Goal: Information Seeking & Learning: Learn about a topic

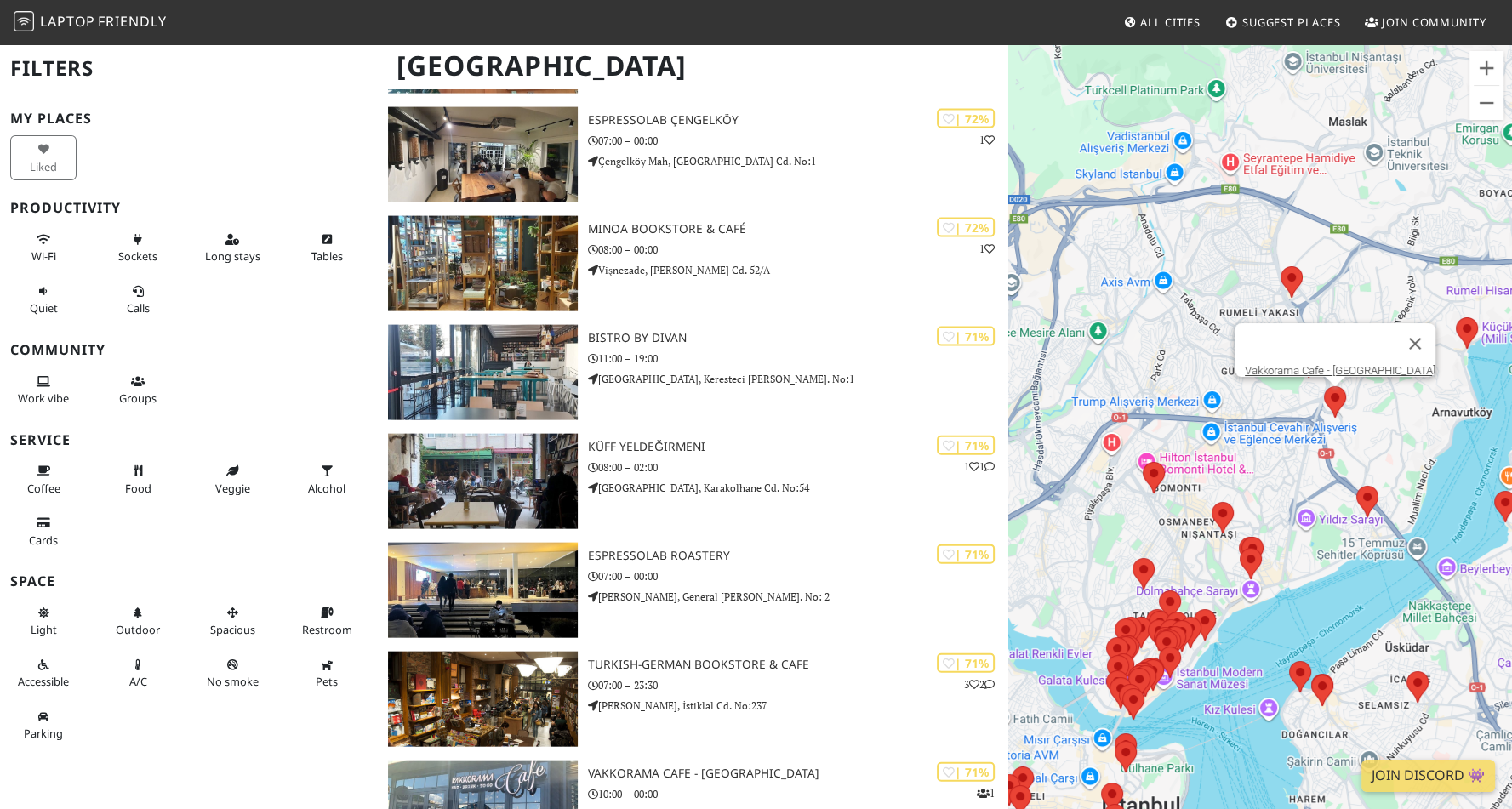
scroll to position [4369, 0]
click at [1267, 420] on div "Vakkorama Cafe - [GEOGRAPHIC_DATA]" at bounding box center [1260, 447] width 504 height 809
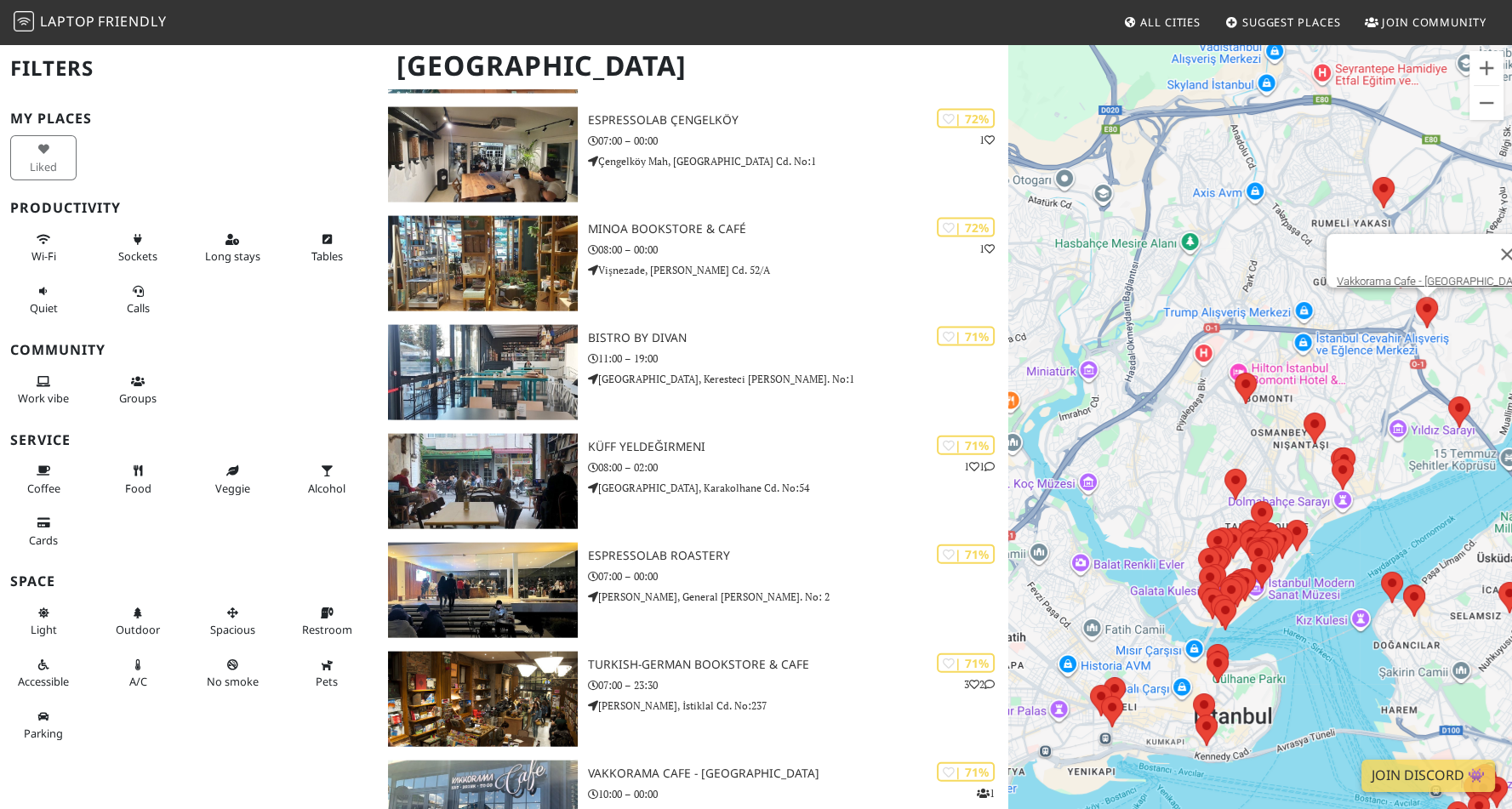
drag, startPoint x: 1233, startPoint y: 611, endPoint x: 1329, endPoint y: 523, distance: 130.2
click at [1329, 523] on div "Vakkorama Cafe - [GEOGRAPHIC_DATA]" at bounding box center [1260, 447] width 504 height 809
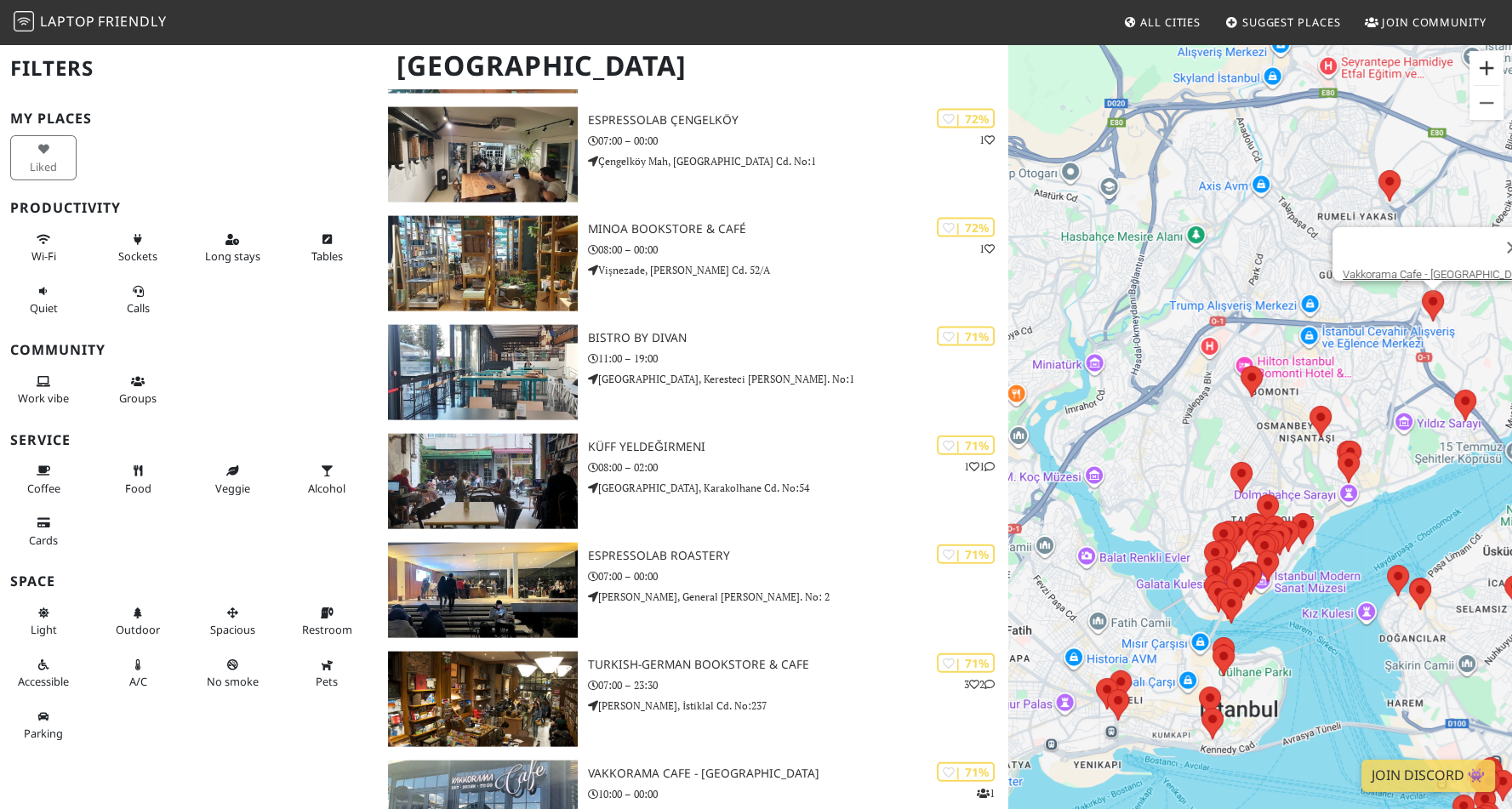
click at [1493, 64] on button "Zoom in" at bounding box center [1487, 68] width 34 height 34
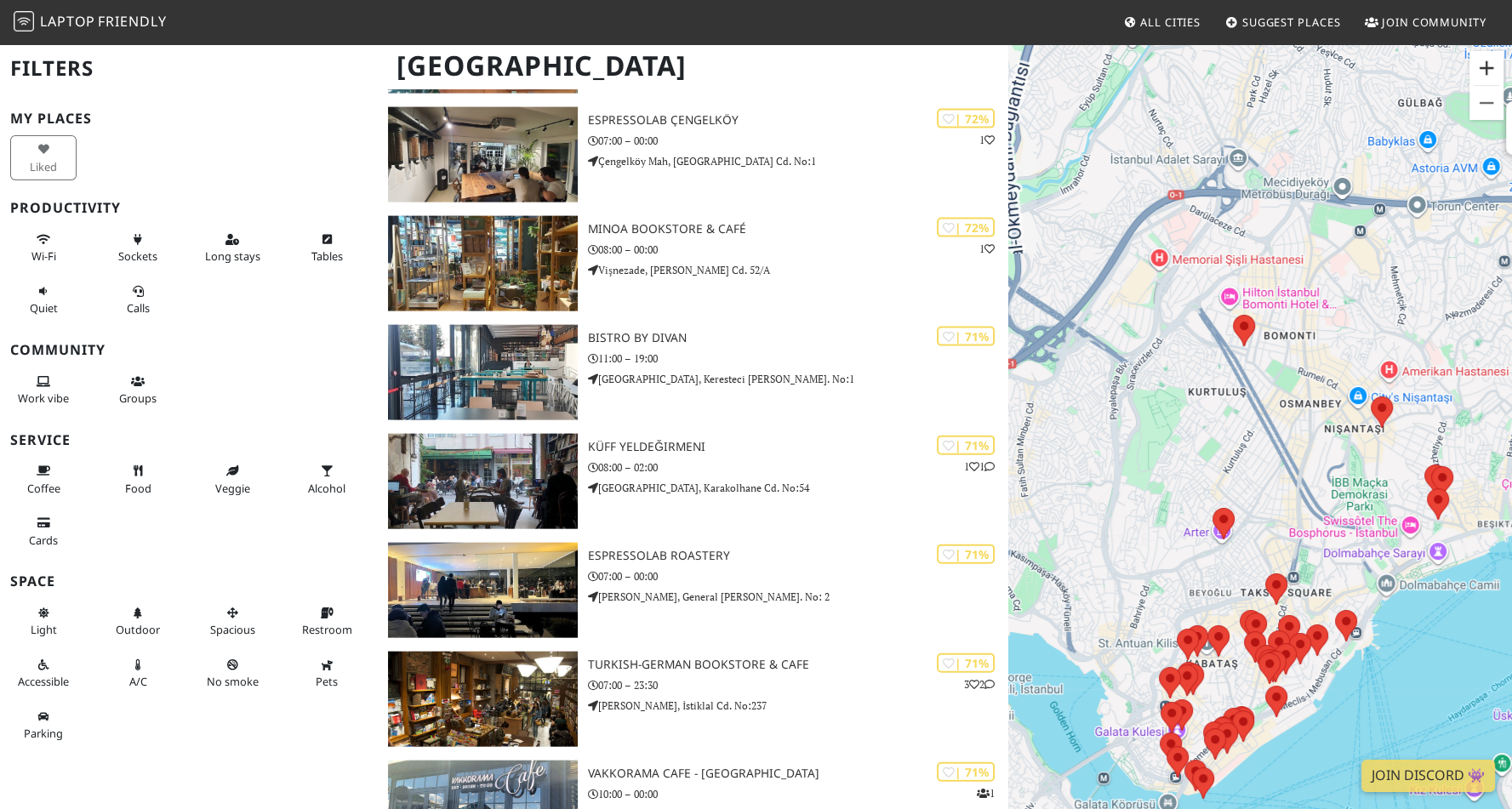
click at [1493, 64] on button "Zoom in" at bounding box center [1487, 68] width 34 height 34
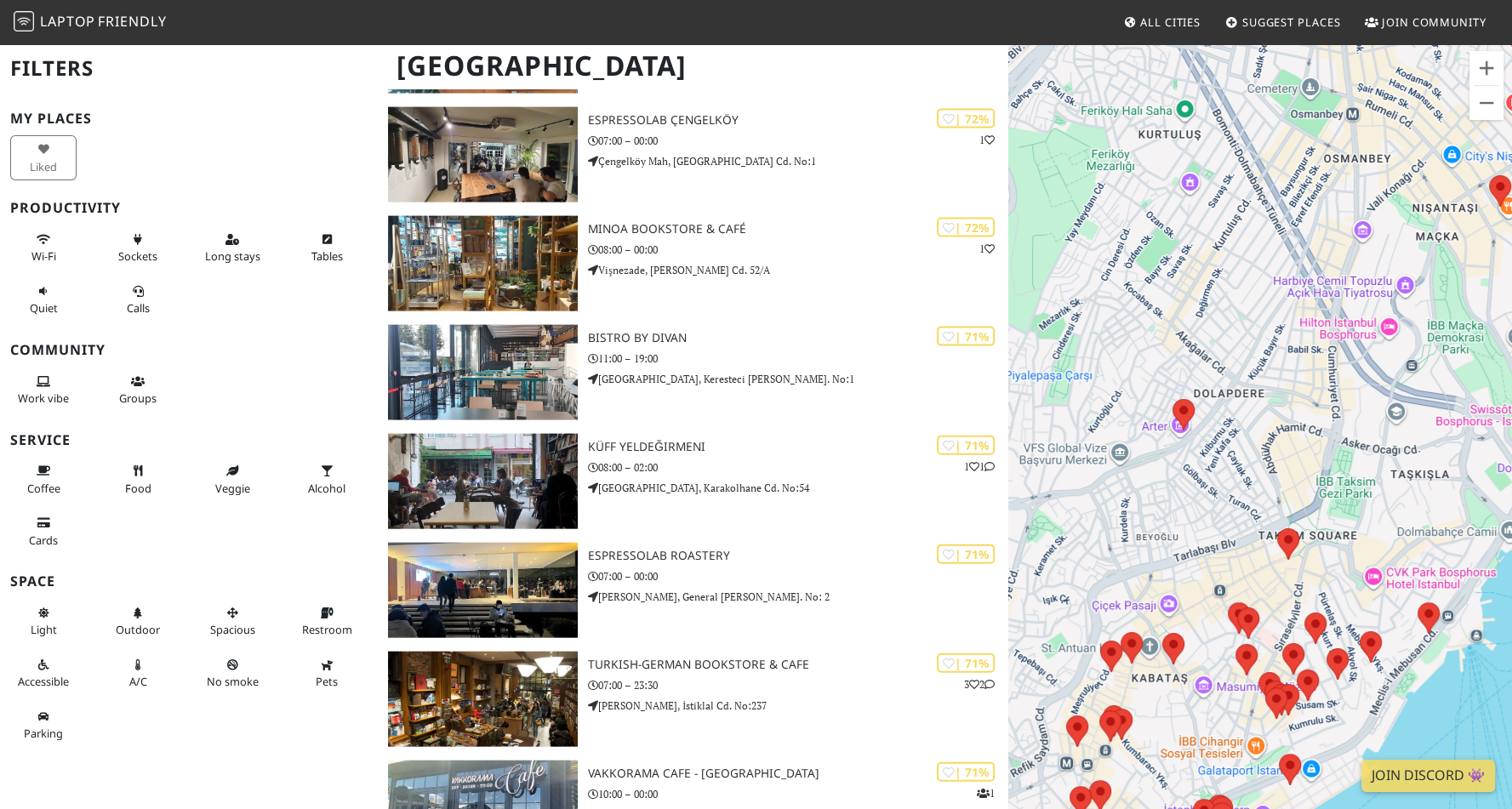
drag, startPoint x: 1287, startPoint y: 605, endPoint x: 1287, endPoint y: 325, distance: 280.0
click at [1287, 325] on div "Vakkorama Cafe - [GEOGRAPHIC_DATA]" at bounding box center [1260, 447] width 504 height 809
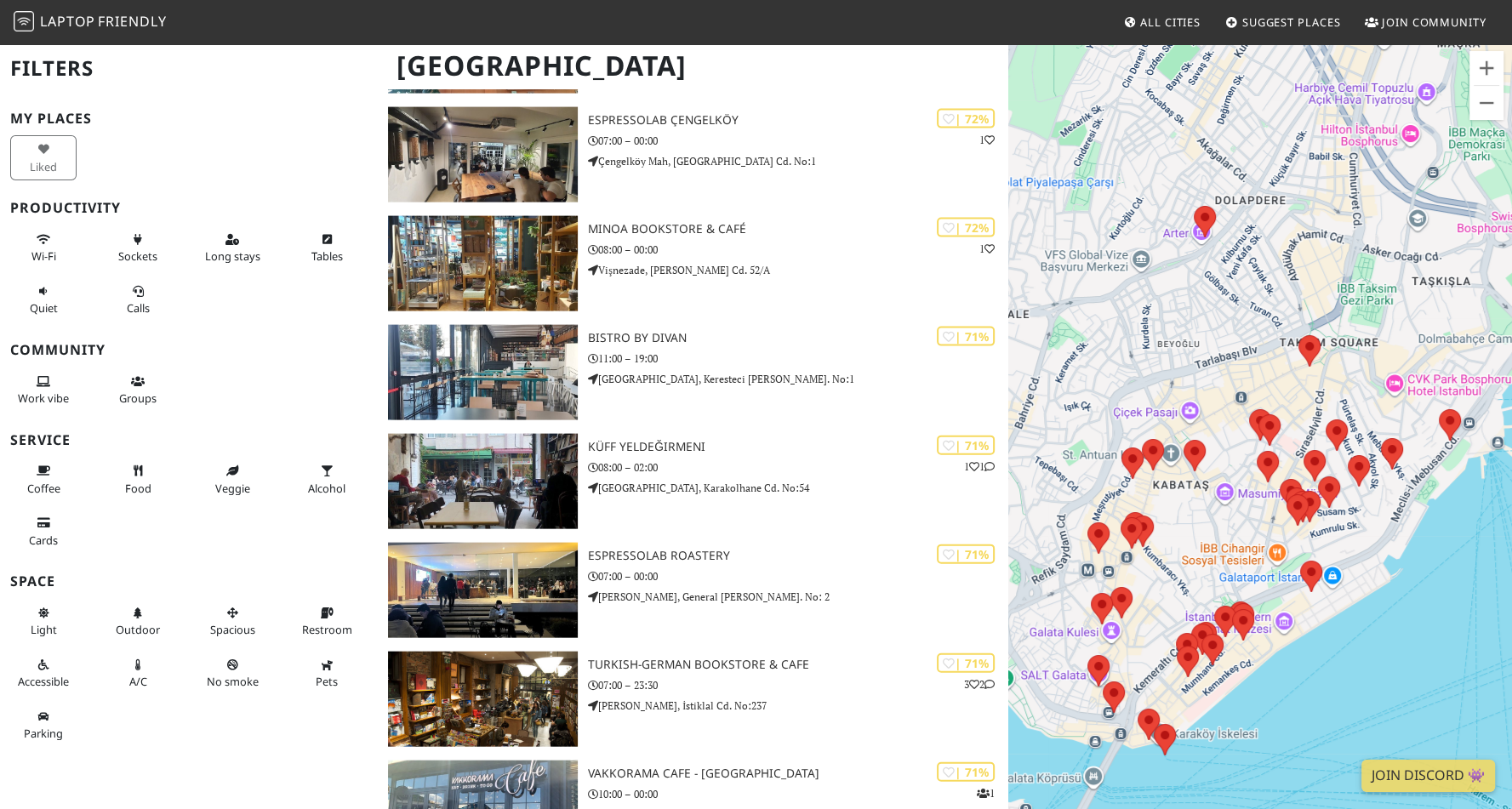
drag, startPoint x: 1172, startPoint y: 600, endPoint x: 1210, endPoint y: 450, distance: 154.7
click at [1210, 450] on div "Vakkorama Cafe - [GEOGRAPHIC_DATA]" at bounding box center [1260, 447] width 504 height 809
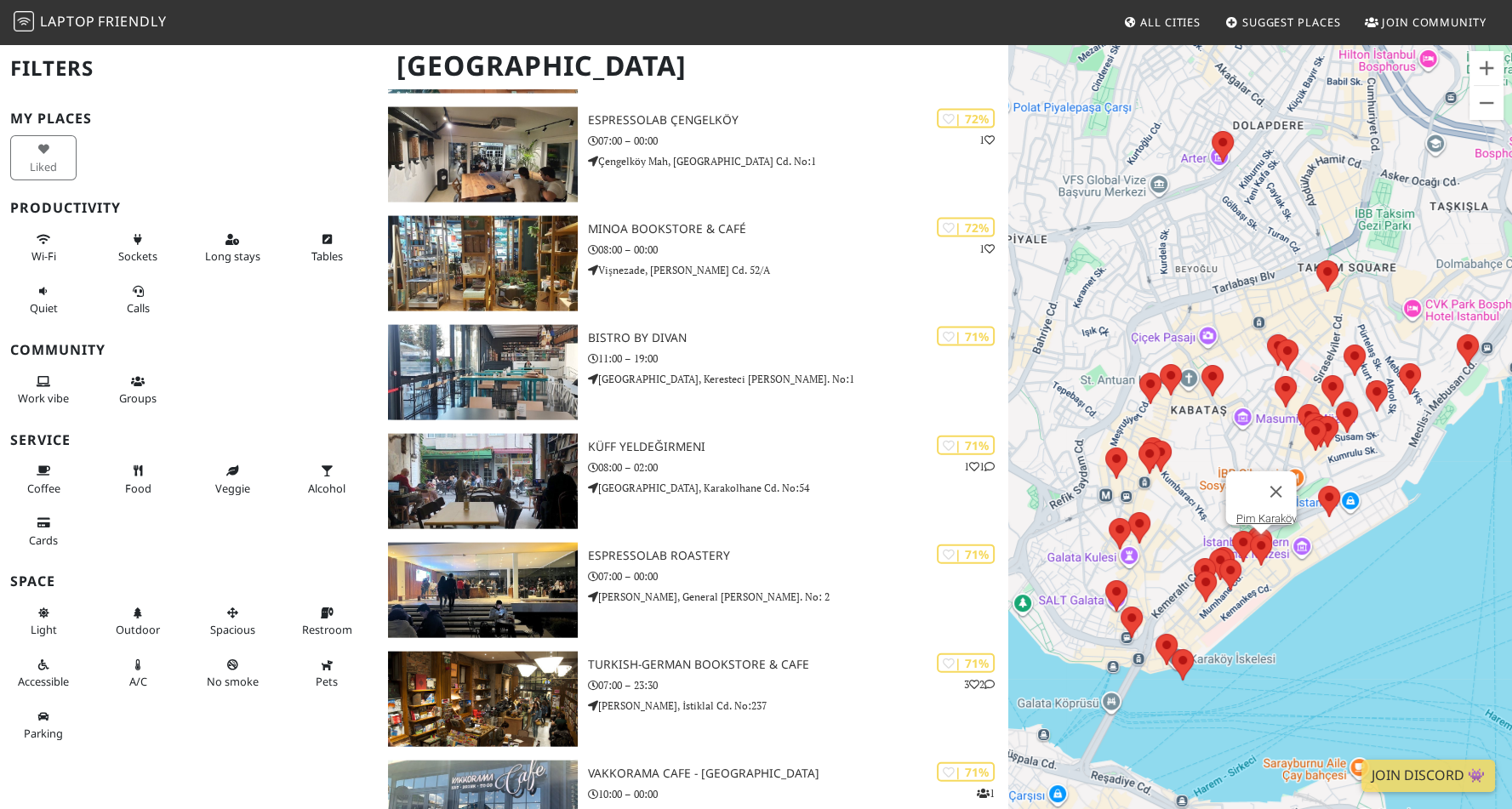
click at [1250, 535] on area at bounding box center [1250, 535] width 0 height 0
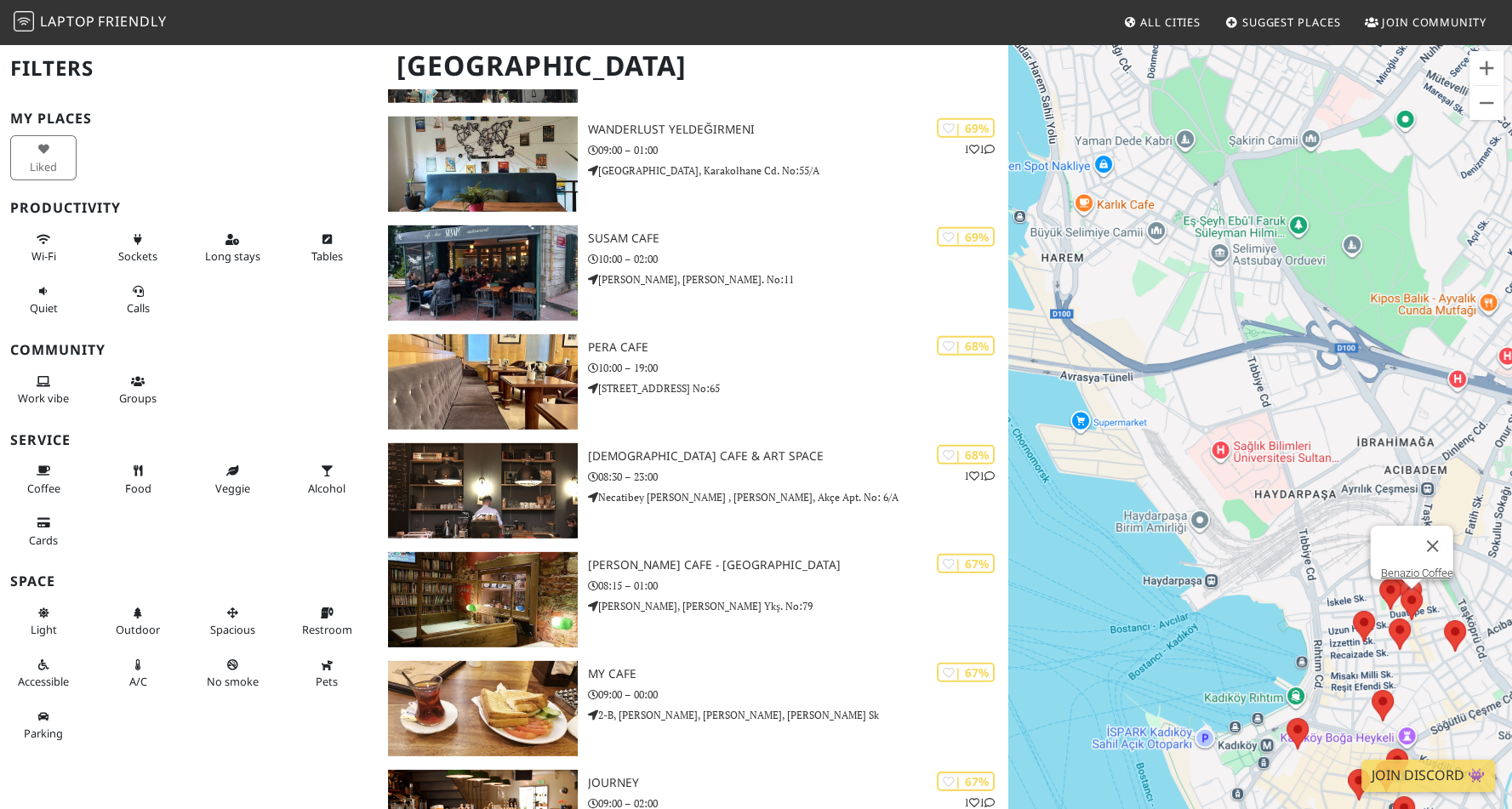
scroll to position [5901, 0]
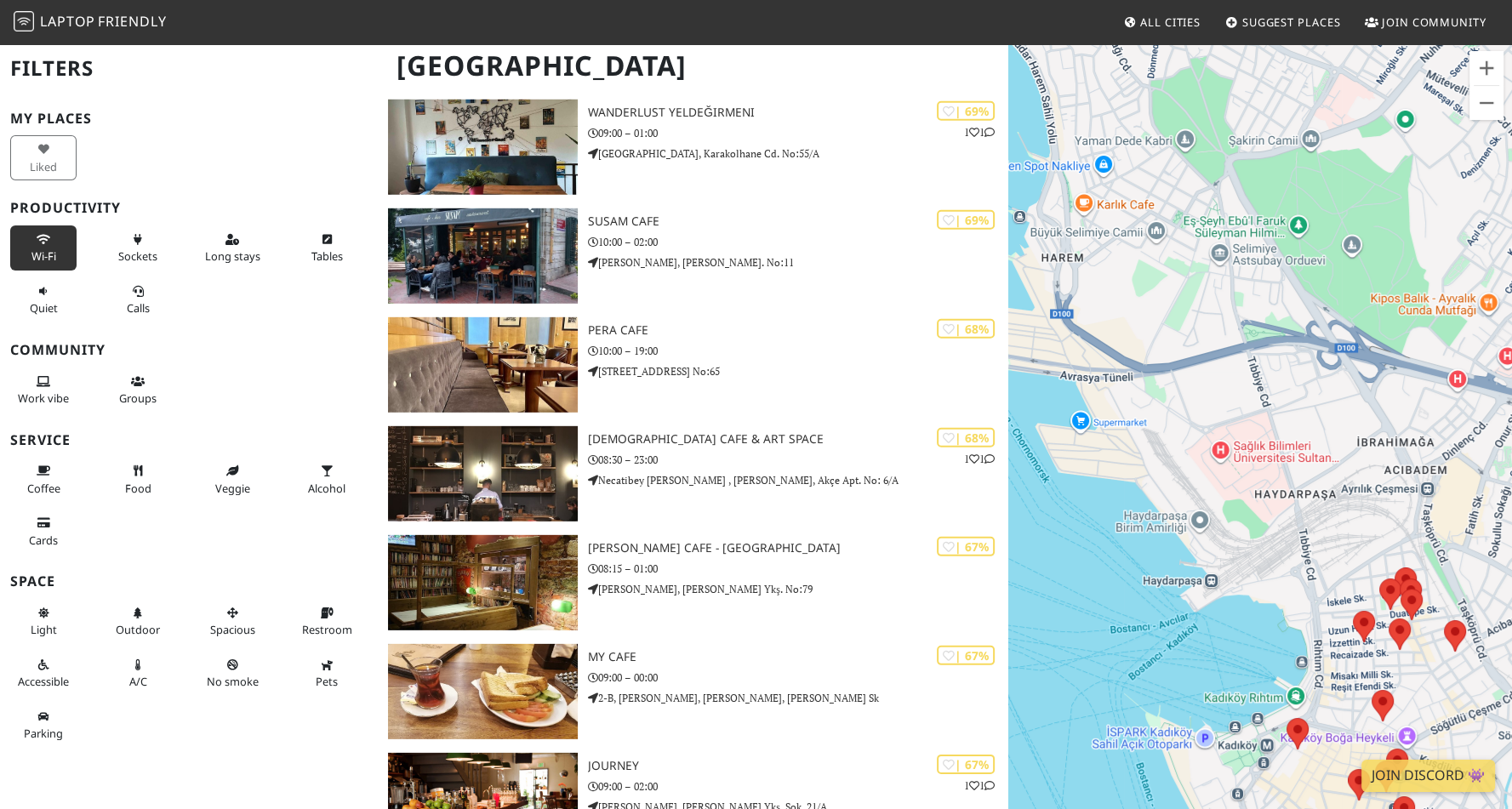
click at [37, 265] on button "Wi-Fi" at bounding box center [43, 248] width 66 height 45
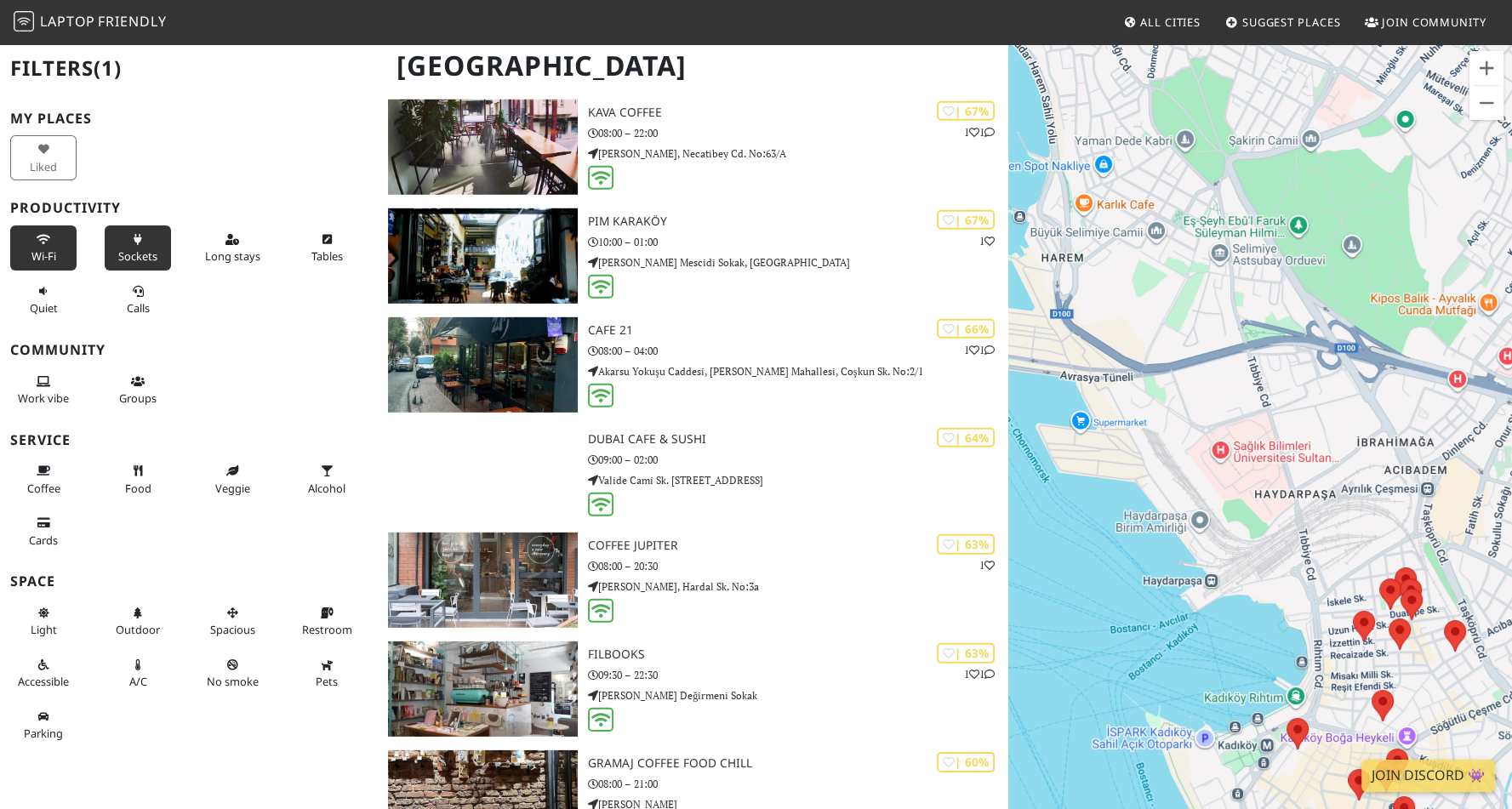
click at [141, 261] on span "Sockets" at bounding box center [138, 256] width 39 height 15
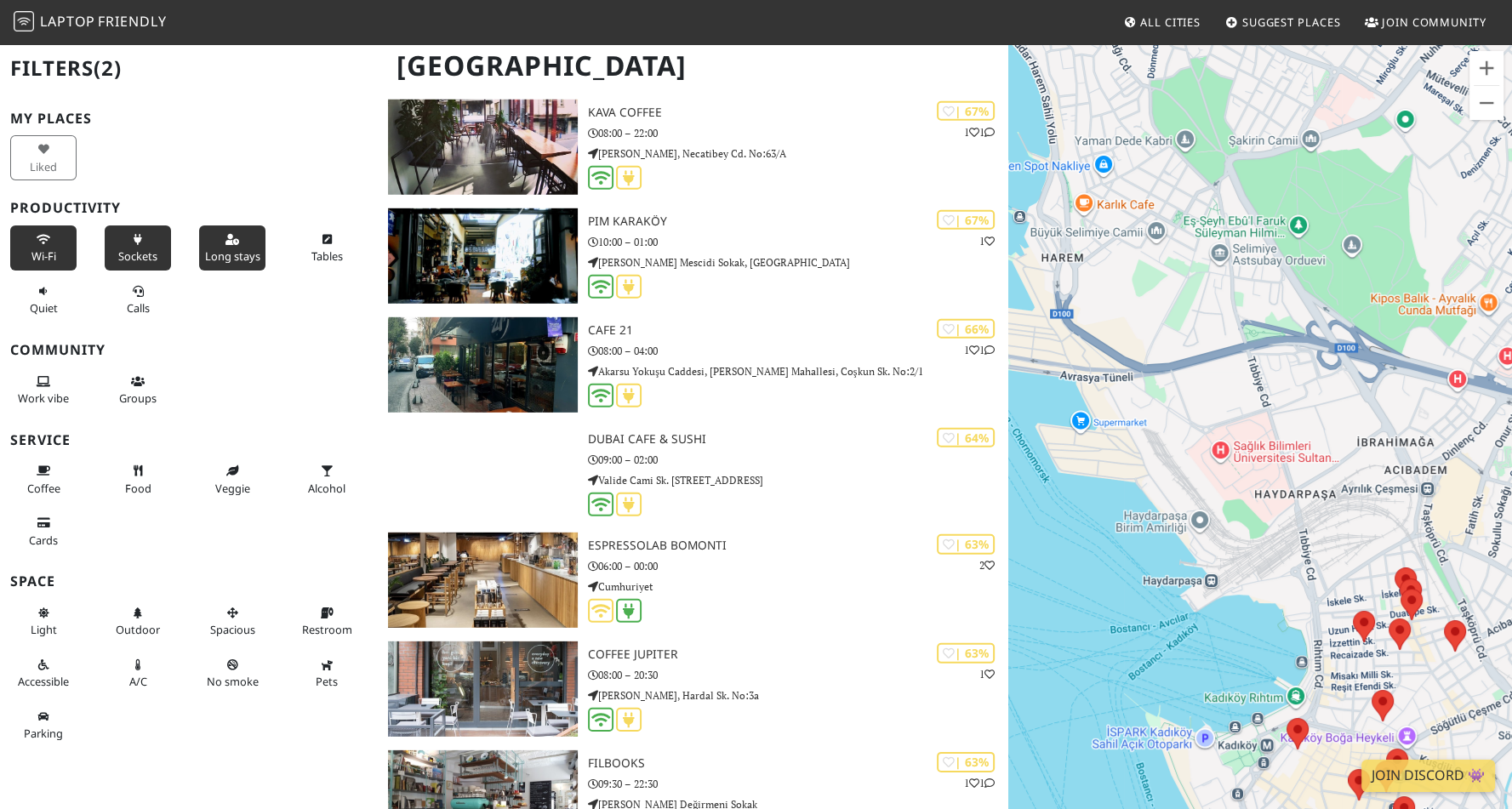
click at [231, 264] on span "Long stays" at bounding box center [232, 256] width 55 height 15
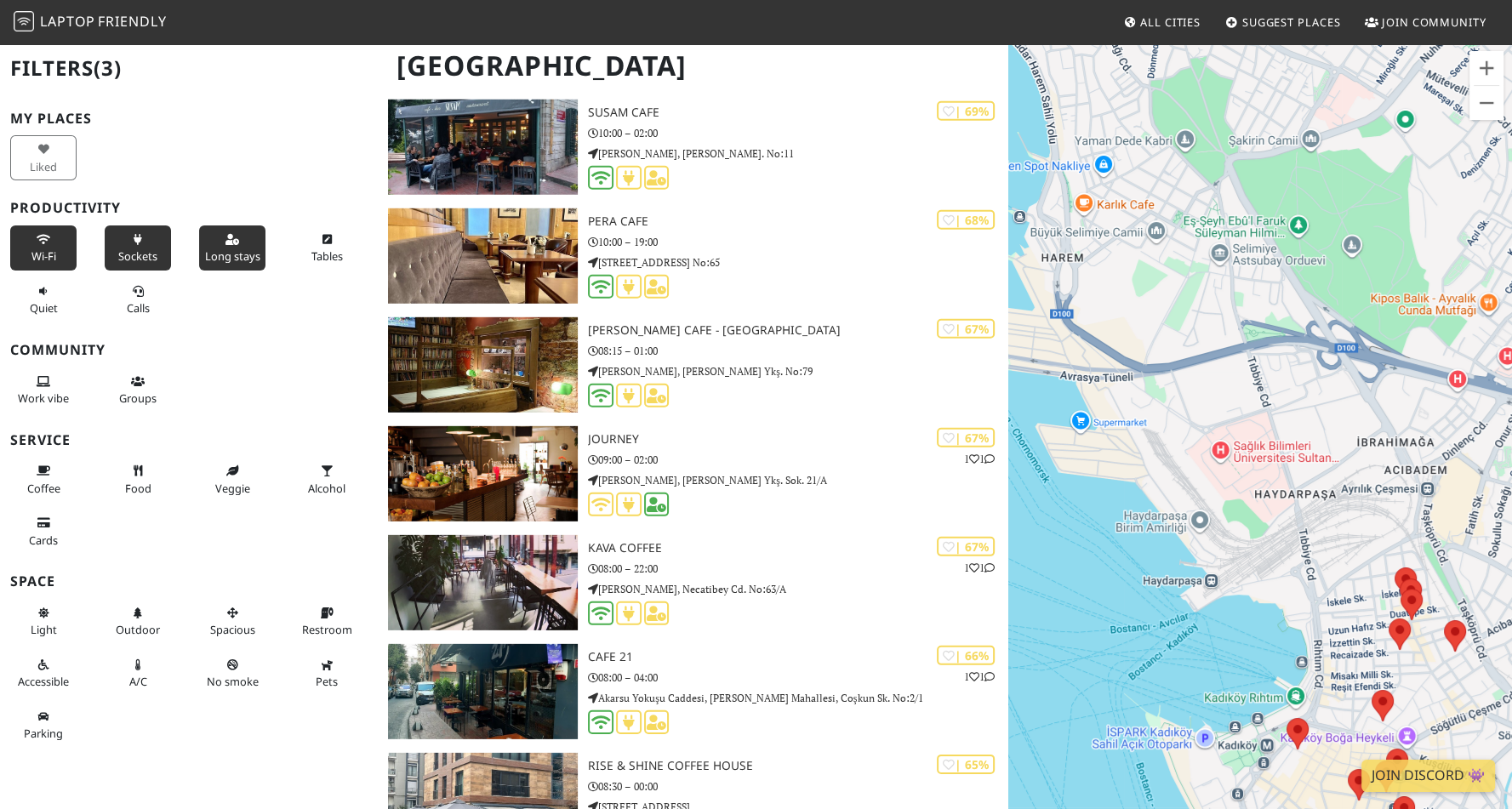
click at [300, 272] on div "Tables" at bounding box center [330, 248] width 94 height 52
click at [314, 248] on span "Tables" at bounding box center [328, 256] width 32 height 15
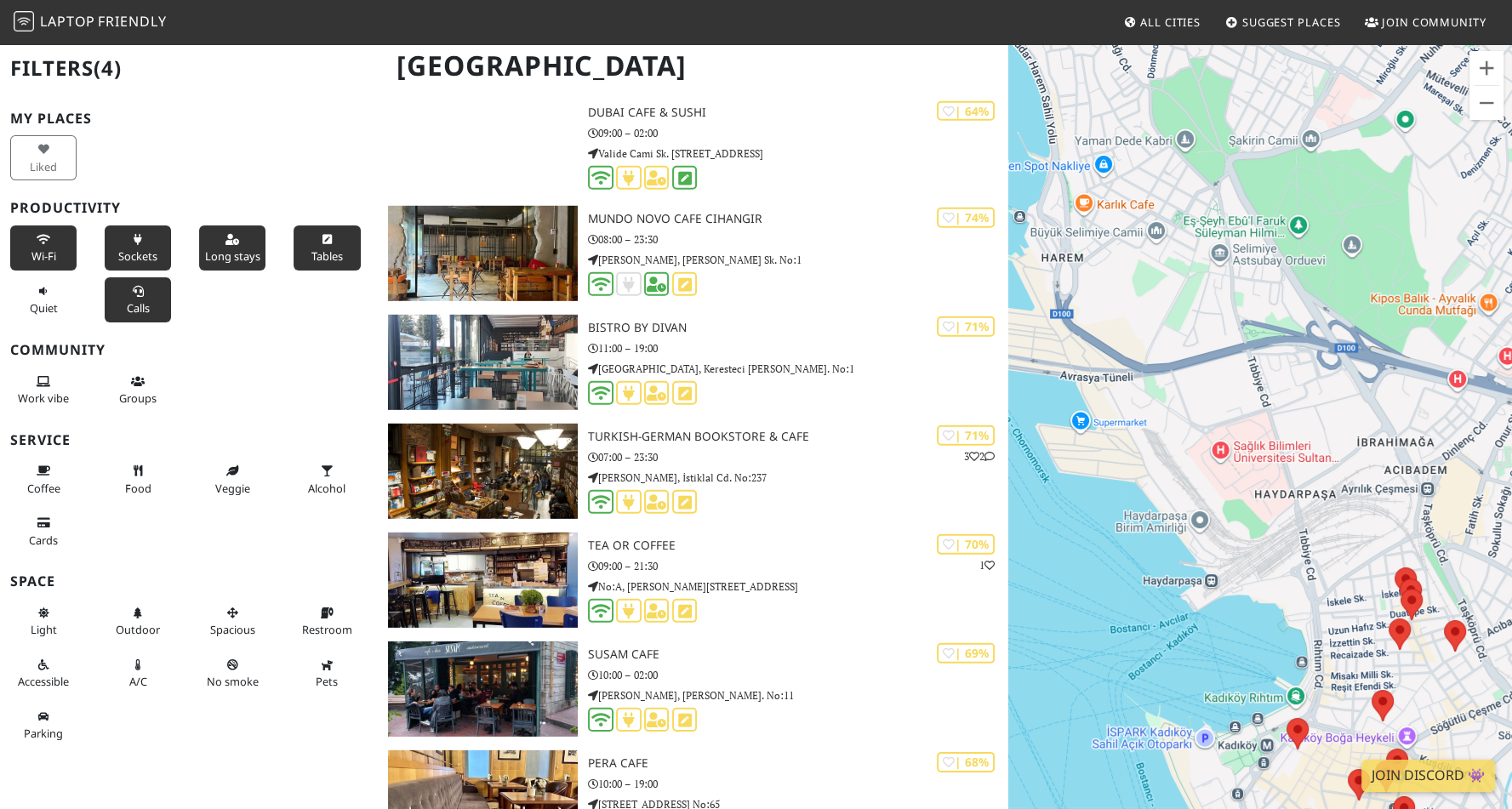
click at [127, 315] on span "Calls" at bounding box center [138, 308] width 23 height 15
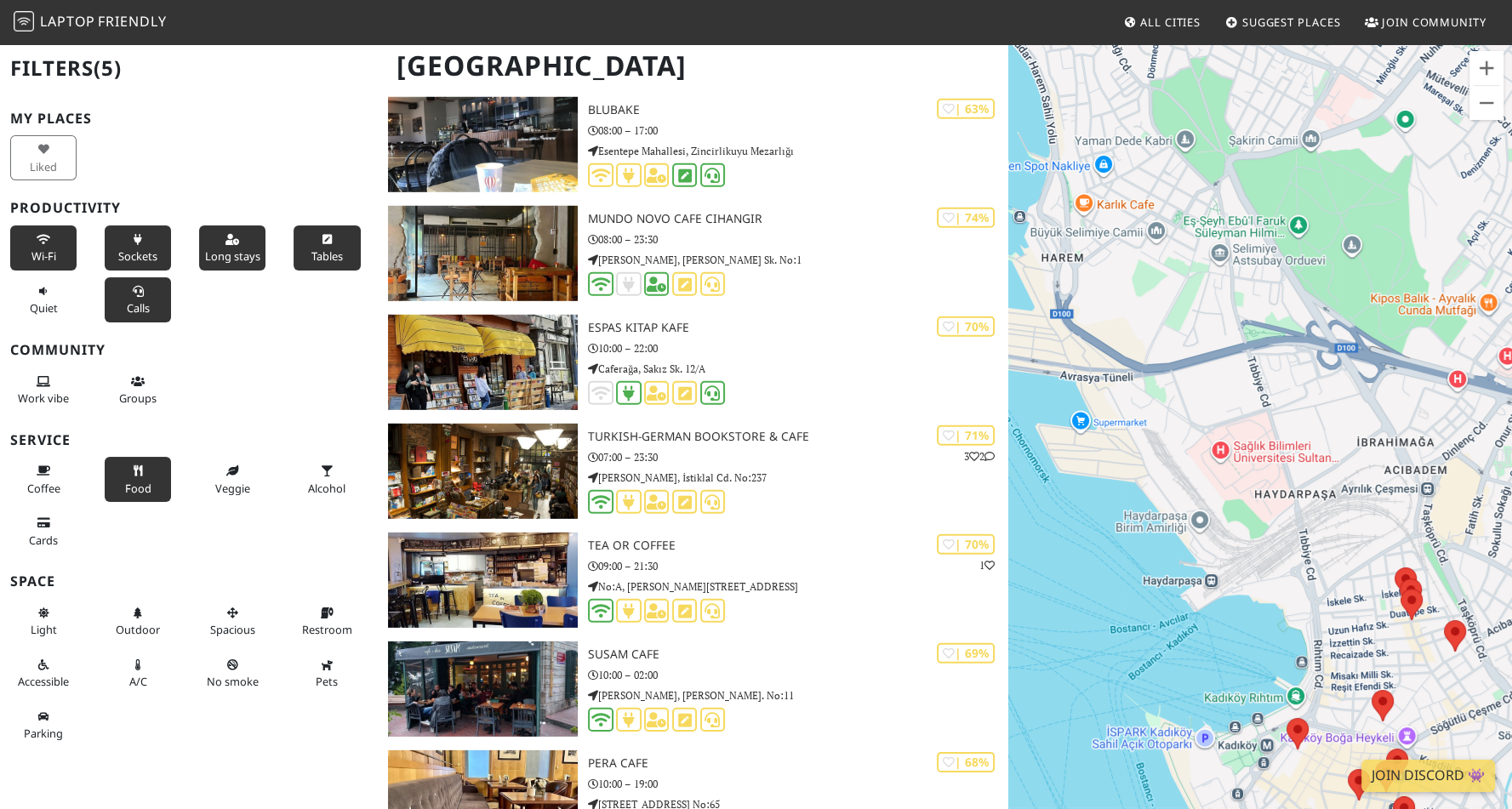
click at [128, 502] on button "Food" at bounding box center [137, 480] width 66 height 45
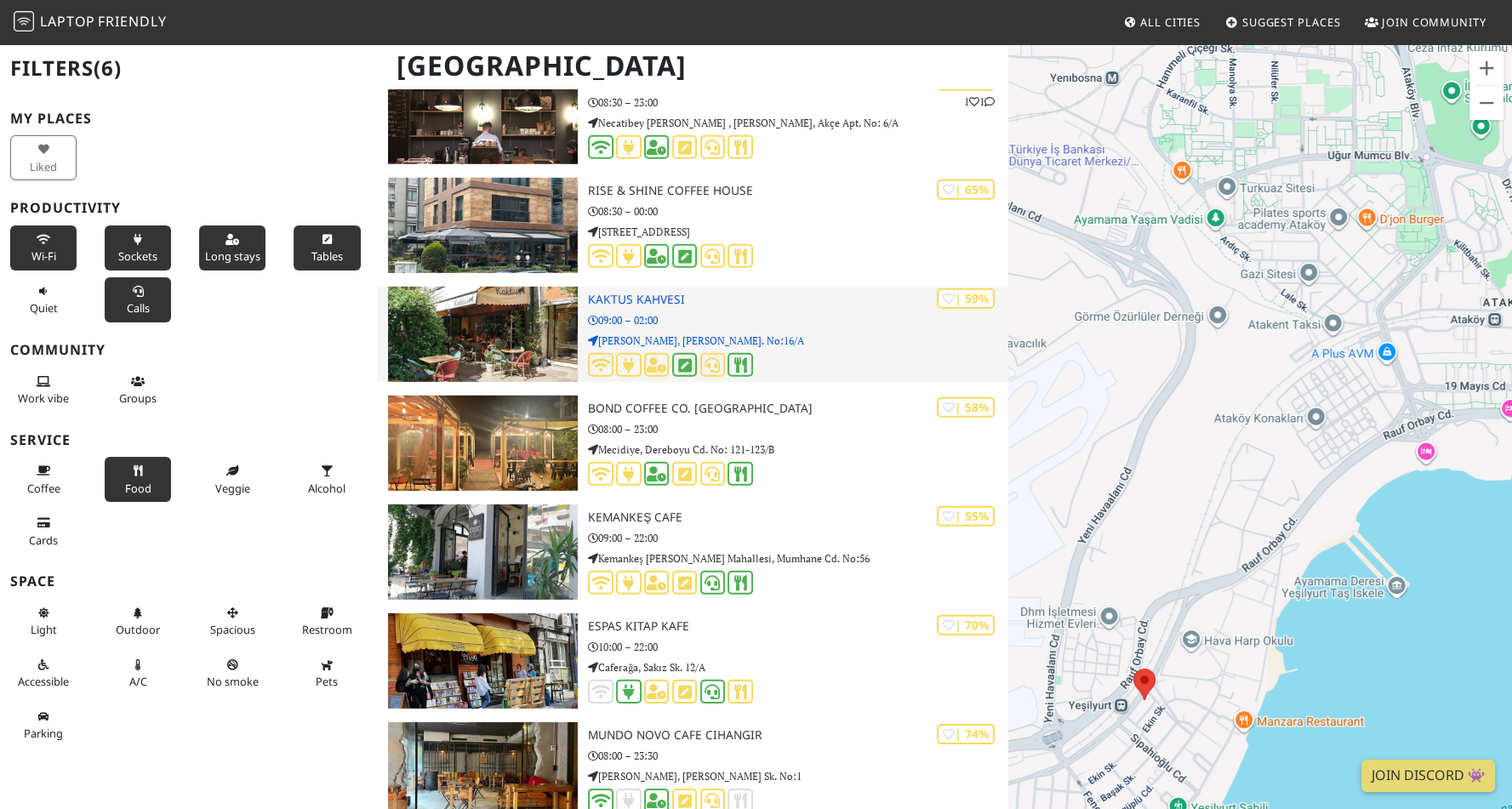
scroll to position [5928, 0]
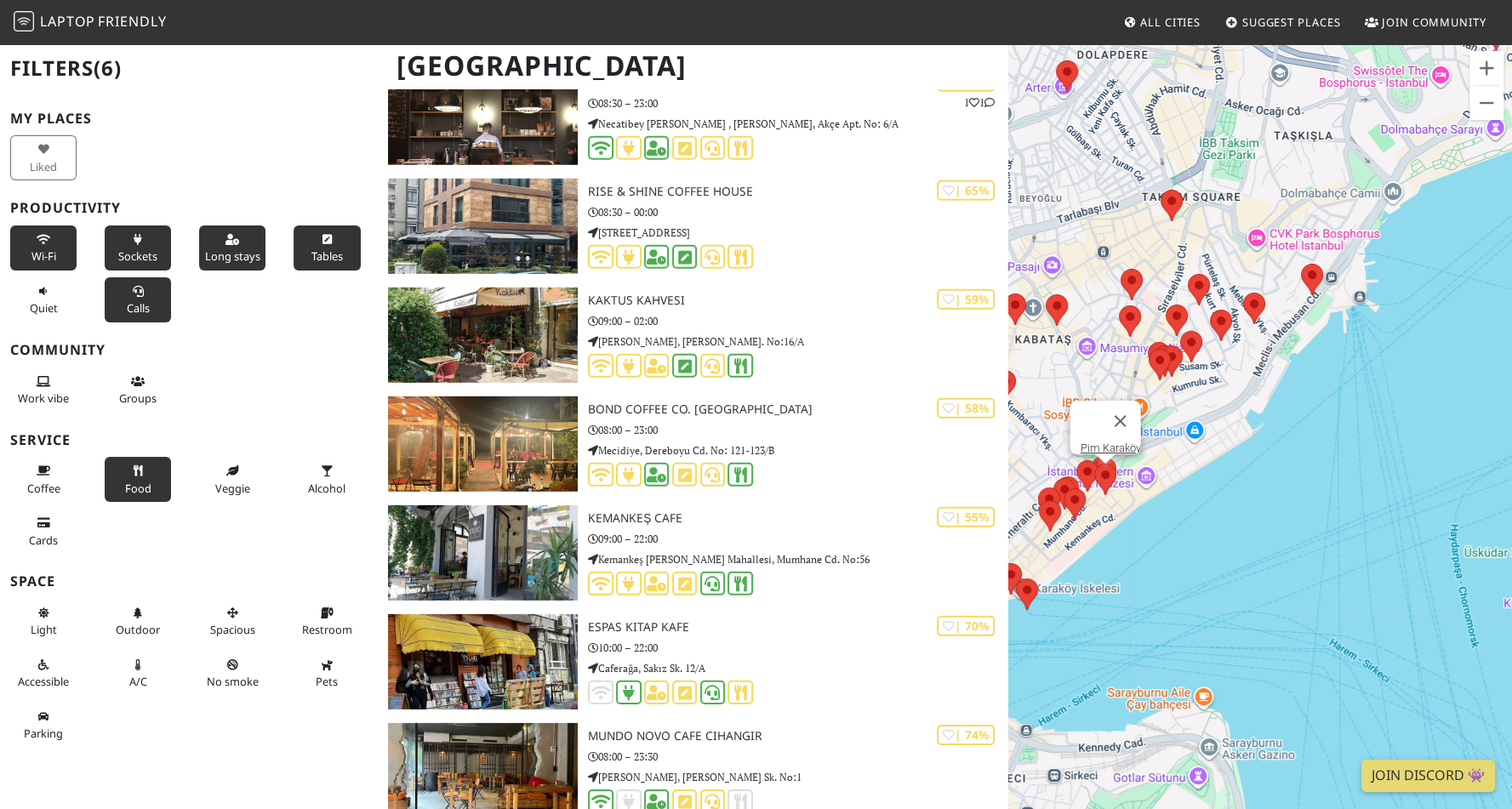
drag, startPoint x: 1190, startPoint y: 342, endPoint x: 1337, endPoint y: 534, distance: 241.8
click at [1337, 534] on div "Pim Karaköy" at bounding box center [1260, 447] width 504 height 809
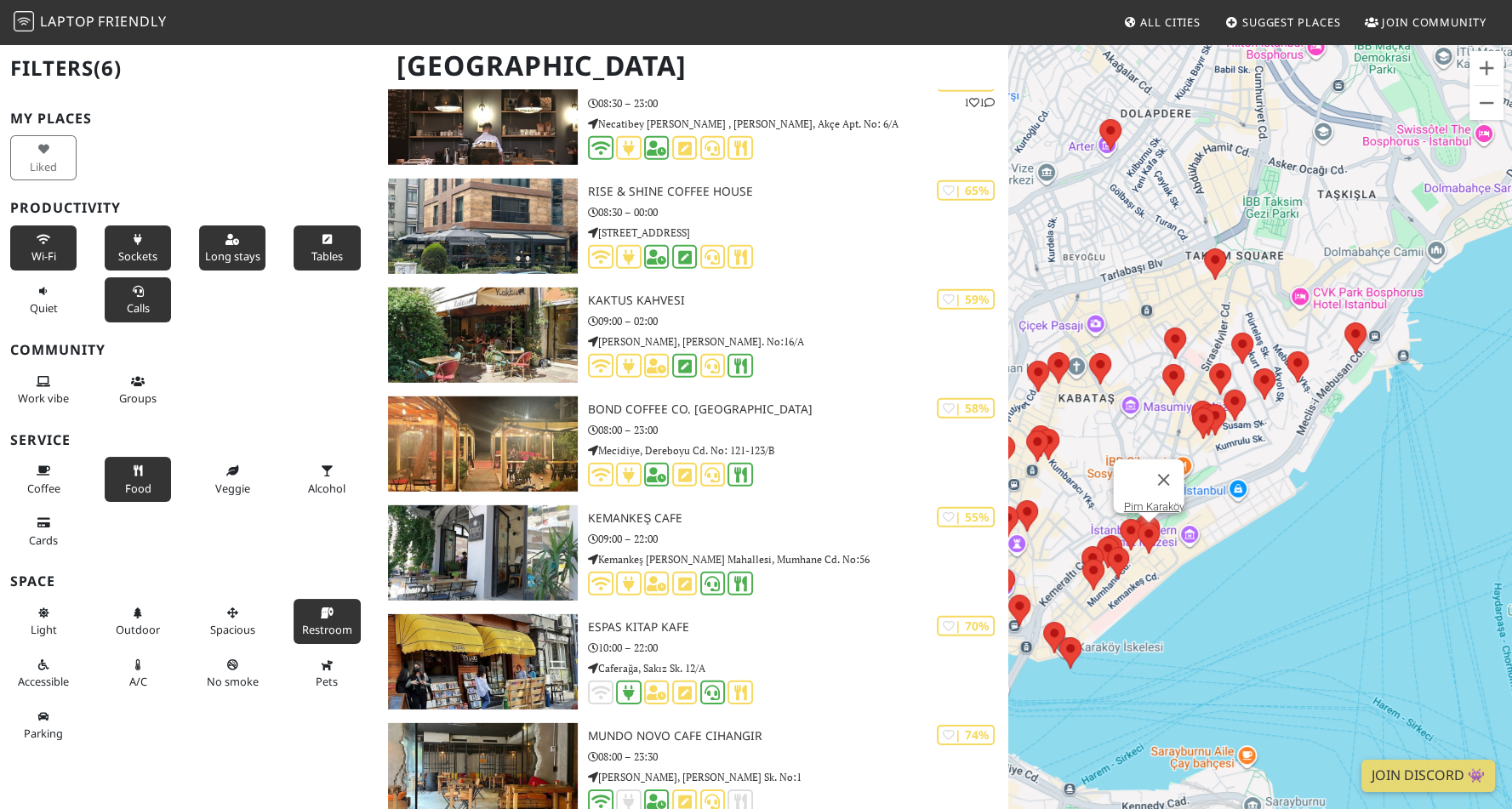
click at [326, 629] on button "Restroom" at bounding box center [327, 621] width 66 height 45
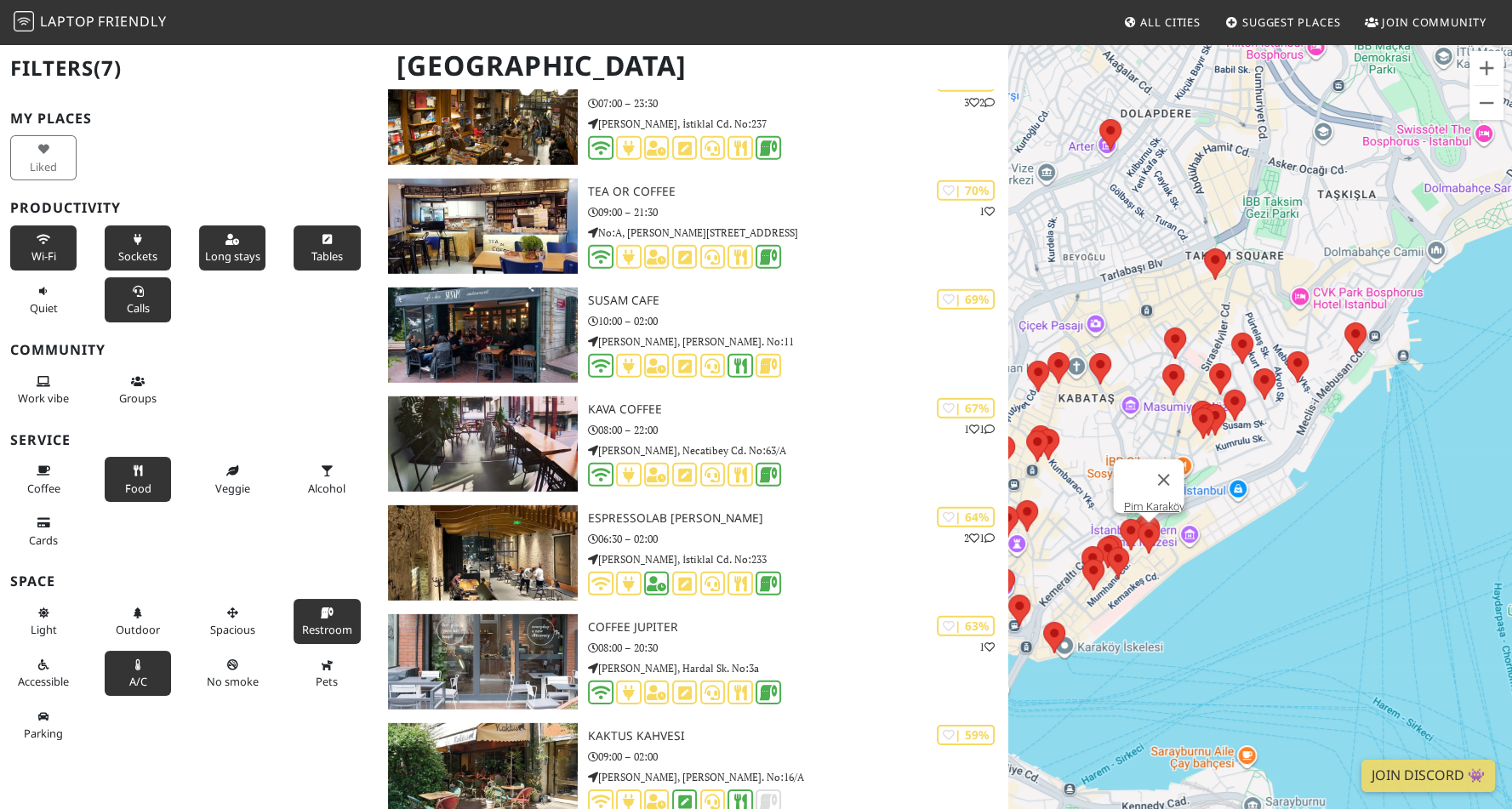
click at [131, 671] on icon at bounding box center [137, 665] width 14 height 11
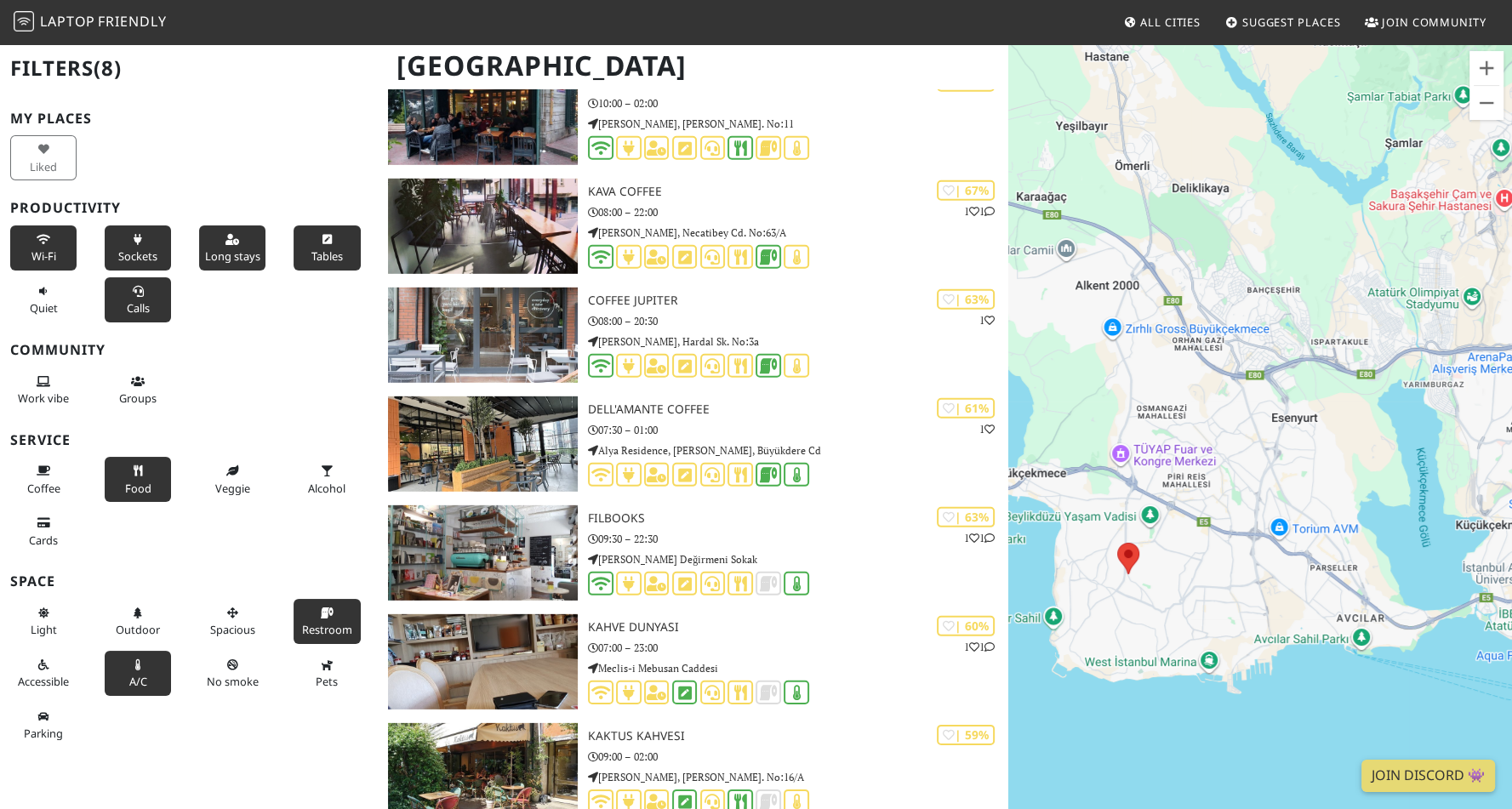
drag, startPoint x: 1505, startPoint y: 507, endPoint x: 1277, endPoint y: 509, distance: 228.0
click at [1277, 509] on div "Pim Karaköy" at bounding box center [1260, 447] width 504 height 809
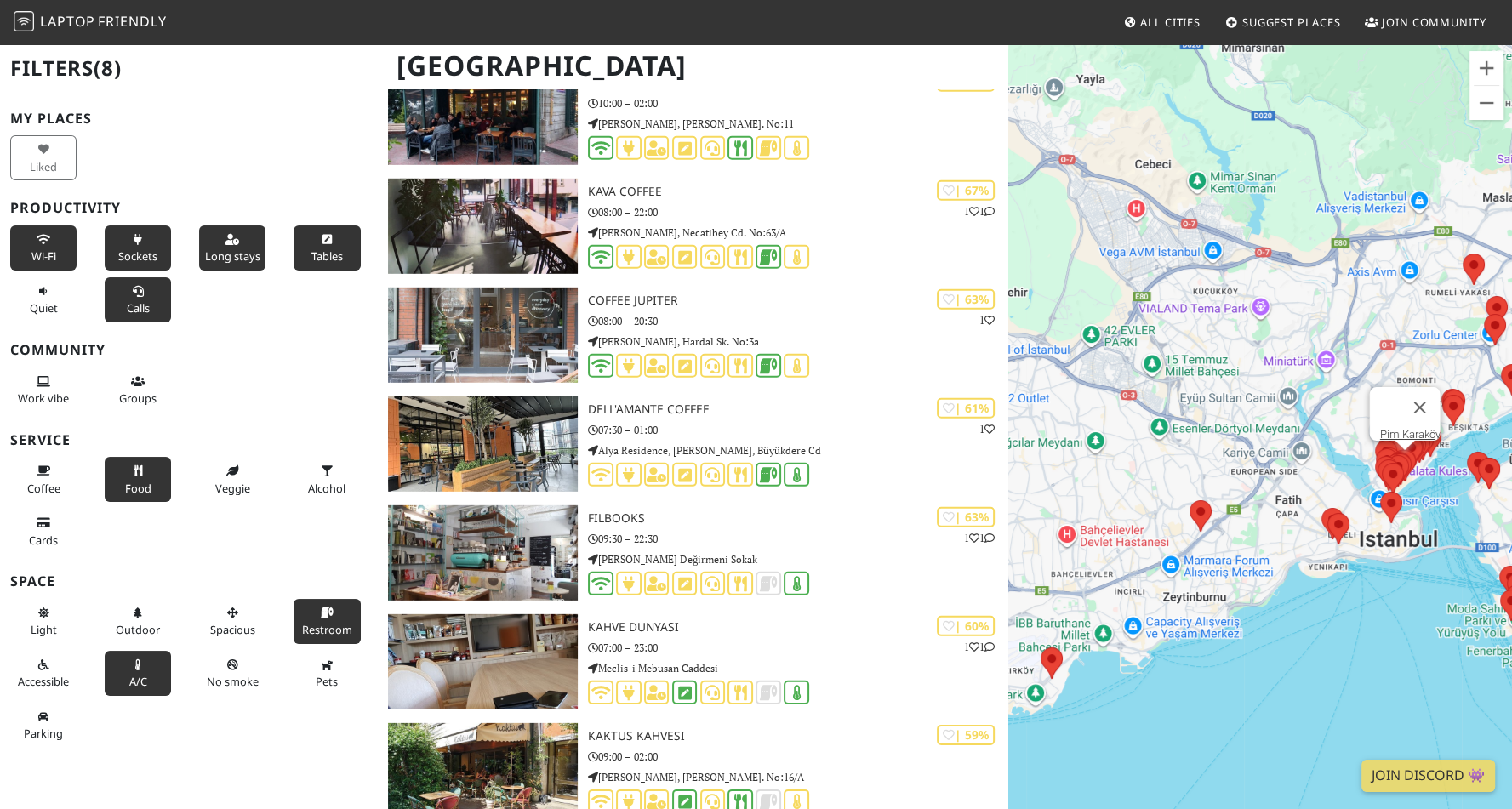
drag, startPoint x: 1466, startPoint y: 476, endPoint x: 1331, endPoint y: 528, distance: 144.7
click at [1331, 528] on div "To navigate, press the arrow keys. Pim [GEOGRAPHIC_DATA]" at bounding box center [1260, 447] width 504 height 809
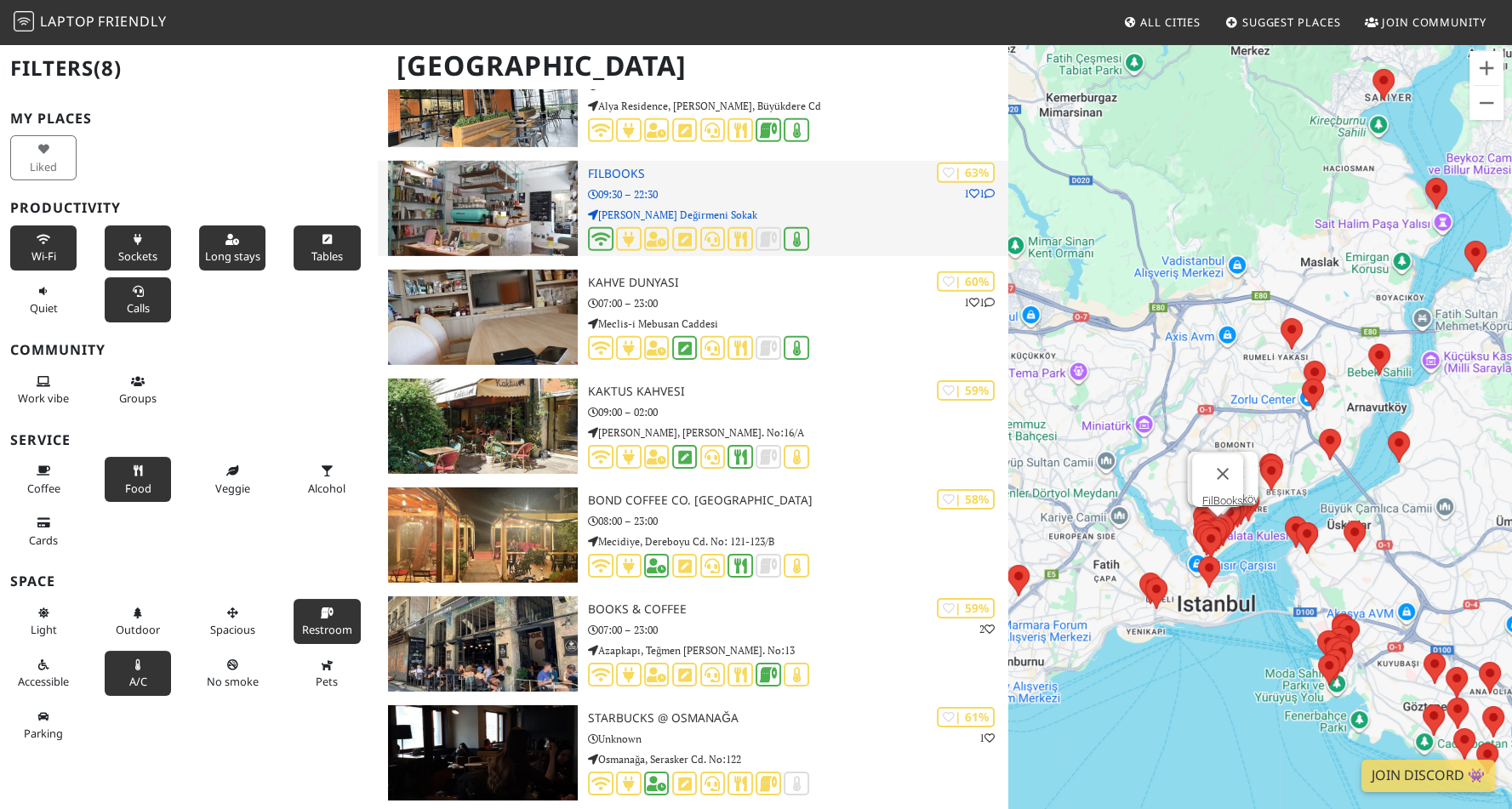
scroll to position [6282, 0]
